Goal: Download file/media

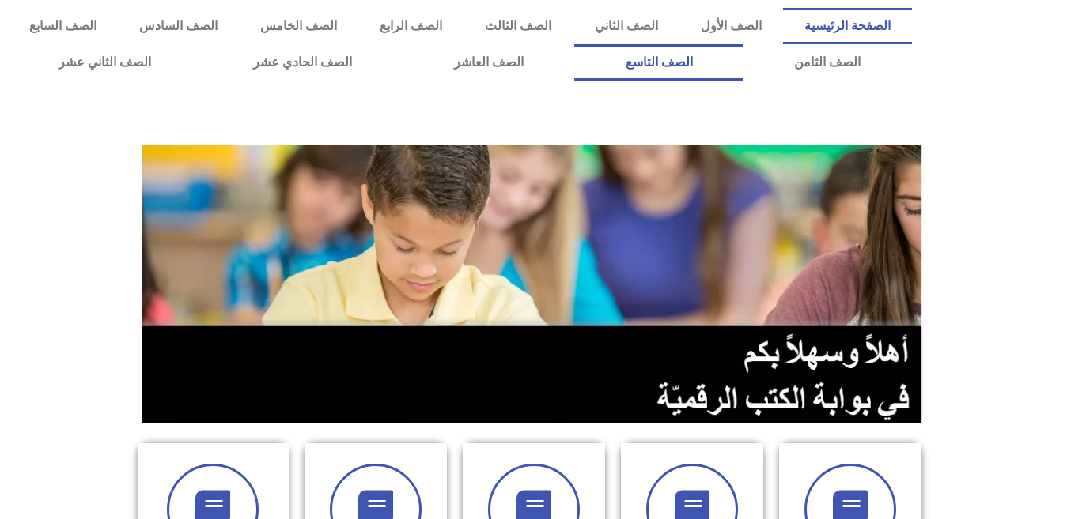
click at [574, 44] on link "الصف التاسع" at bounding box center [658, 62] width 169 height 36
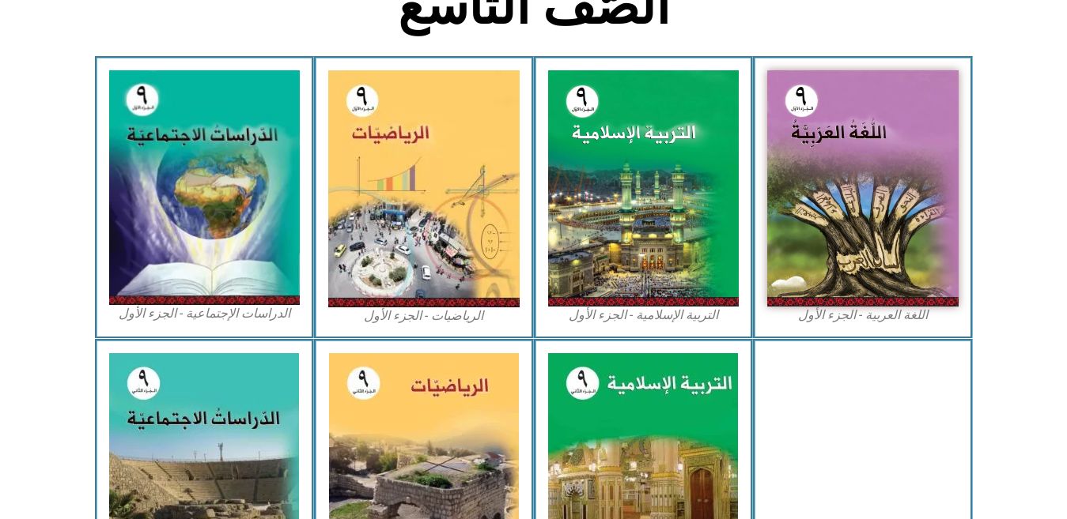
scroll to position [438, 0]
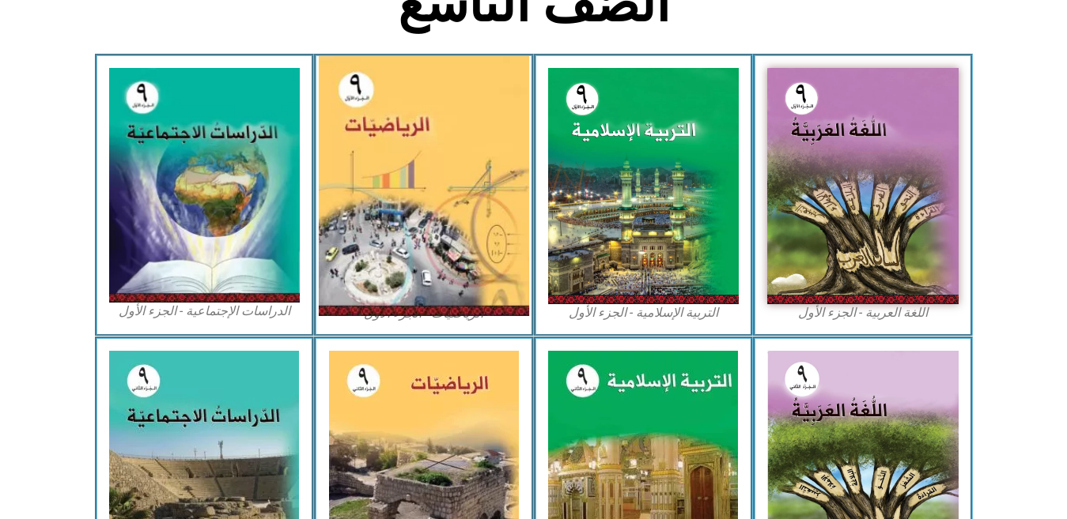
click at [405, 249] on img at bounding box center [424, 186] width 210 height 260
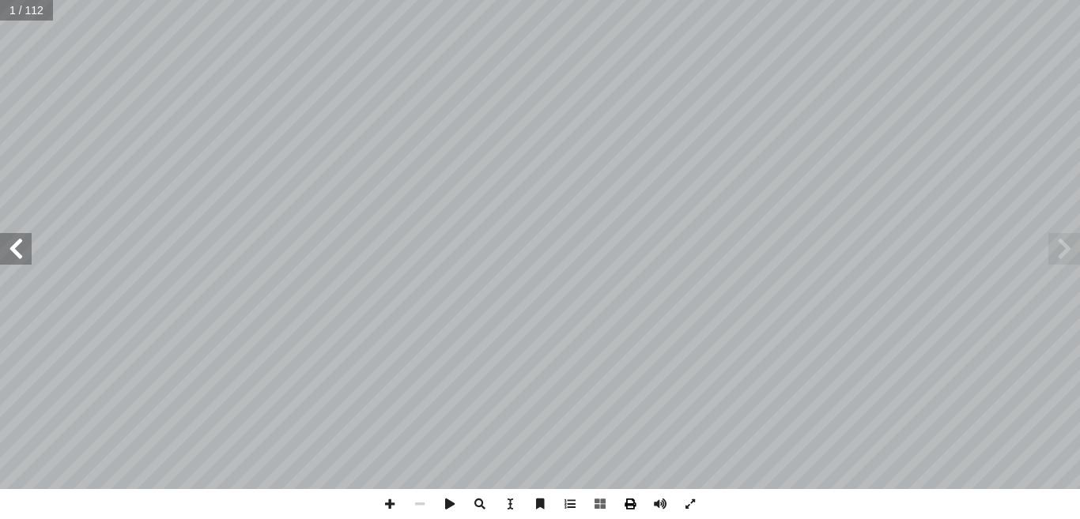
click at [633, 505] on span at bounding box center [630, 504] width 30 height 30
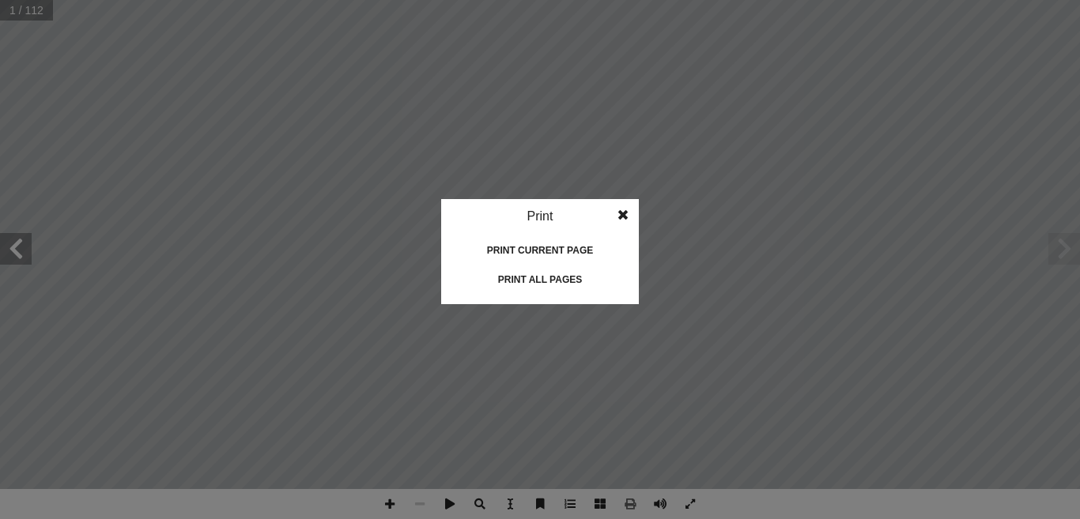
click at [566, 276] on div "Print all pages" at bounding box center [540, 279] width 158 height 25
